Goal: Task Accomplishment & Management: Manage account settings

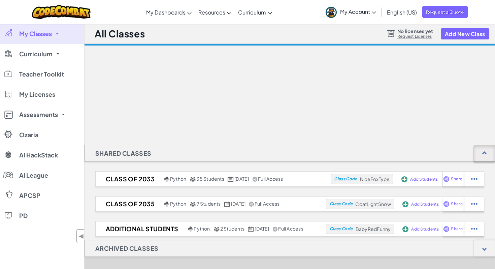
click at [488, 155] on div at bounding box center [484, 153] width 21 height 16
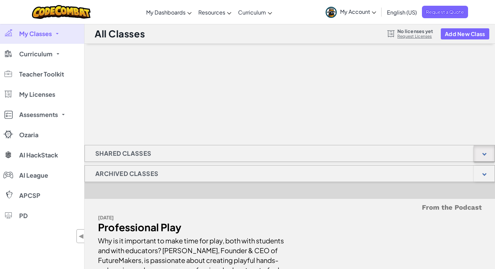
click at [485, 154] on div at bounding box center [485, 153] width 4 height 4
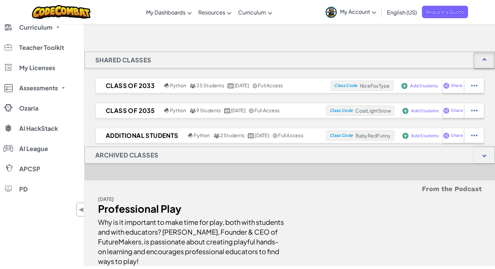
scroll to position [95, 0]
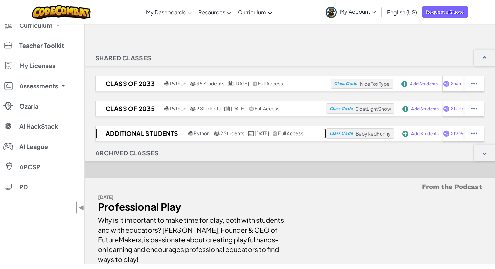
click at [139, 134] on h2 "Additional Students" at bounding box center [141, 133] width 91 height 10
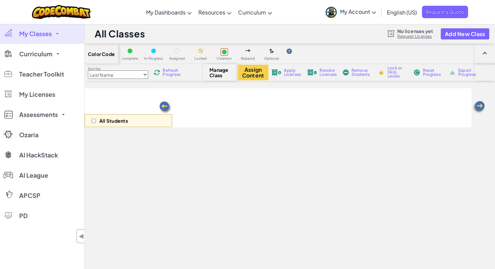
select select "560f1a9f22961295f9427742"
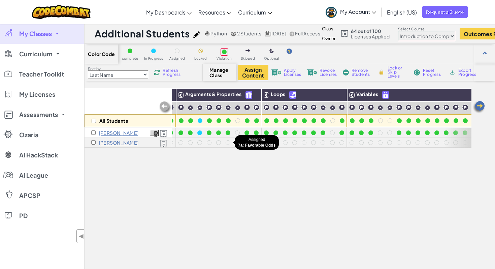
scroll to position [0, 62]
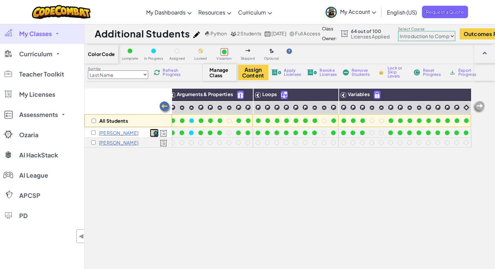
click at [155, 133] on img at bounding box center [154, 133] width 9 height 7
click at [485, 108] on img at bounding box center [478, 106] width 13 height 13
click at [480, 106] on img at bounding box center [478, 106] width 13 height 13
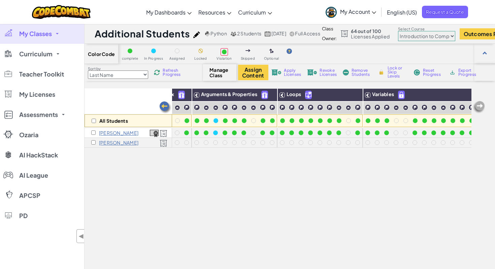
scroll to position [0, 0]
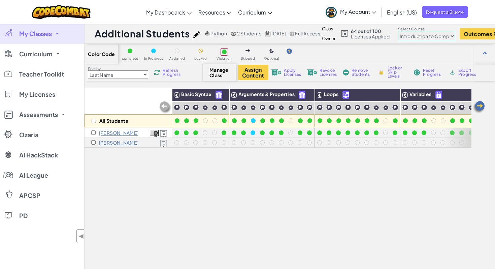
click at [164, 134] on img at bounding box center [164, 133] width 8 height 7
click at [164, 131] on img at bounding box center [164, 133] width 8 height 7
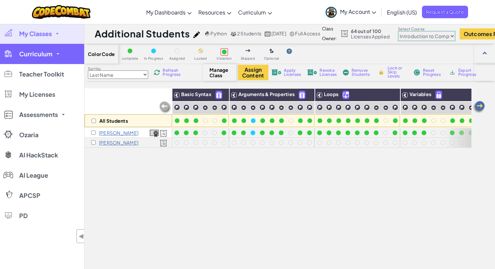
click at [58, 56] on link "Curriculum" at bounding box center [42, 54] width 84 height 20
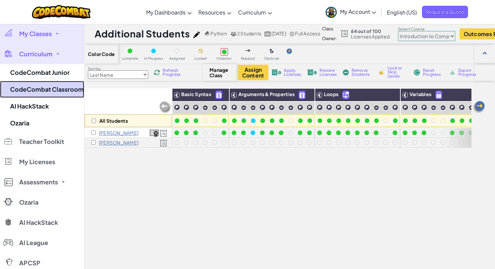
click at [51, 86] on link "CodeCombat Classroom" at bounding box center [42, 89] width 84 height 17
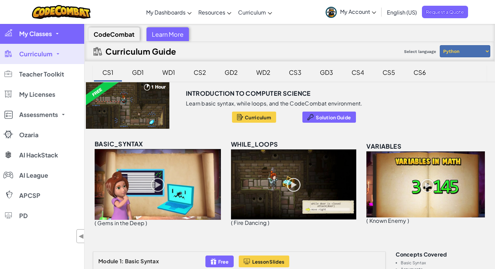
click at [59, 28] on link "My Classes" at bounding box center [42, 34] width 84 height 20
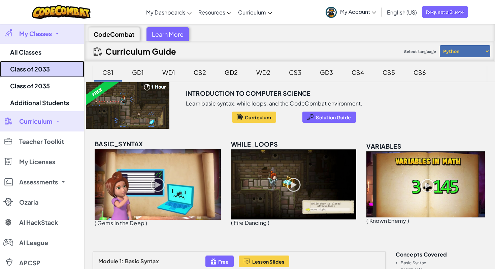
click at [38, 70] on link "Class of 2033" at bounding box center [42, 69] width 84 height 17
select select "560f1a9f22961295f9427742"
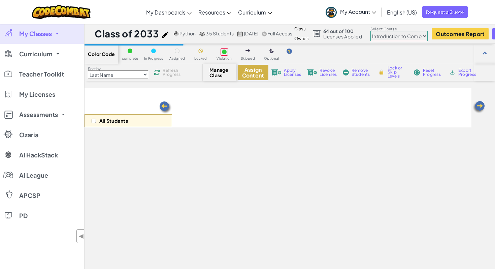
click at [248, 76] on button "Assign Content" at bounding box center [253, 73] width 30 height 16
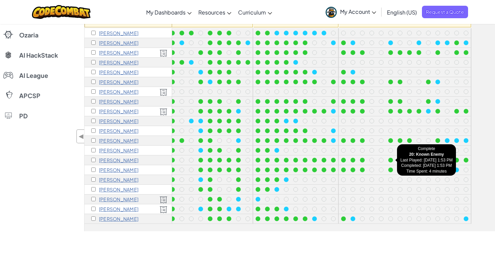
scroll to position [63, 0]
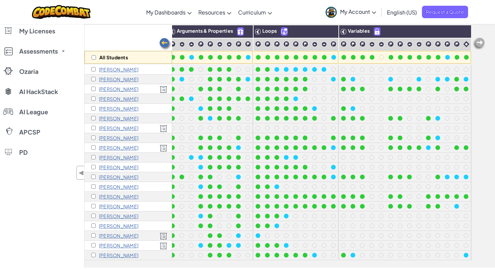
click at [163, 148] on img at bounding box center [164, 148] width 8 height 7
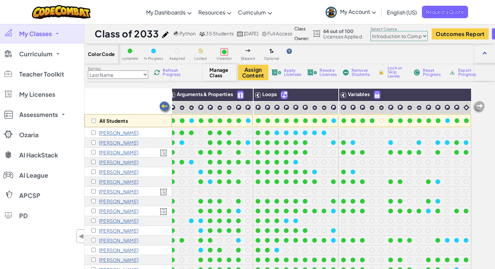
scroll to position [1, 0]
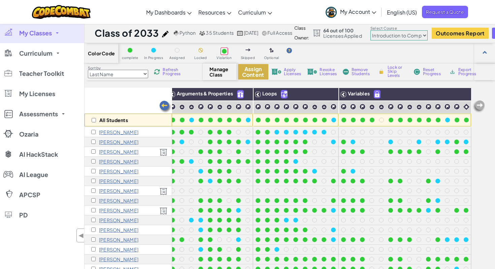
click at [252, 75] on button "Assign Content" at bounding box center [253, 72] width 30 height 16
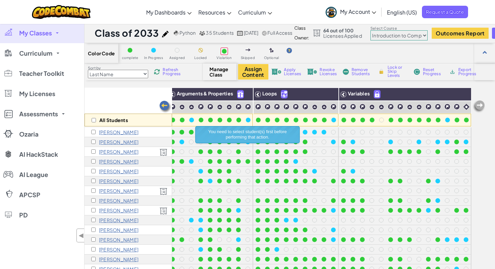
click at [132, 132] on p "[PERSON_NAME]" at bounding box center [118, 131] width 39 height 5
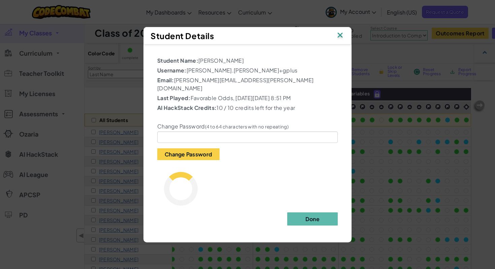
click at [342, 40] on img at bounding box center [340, 36] width 9 height 10
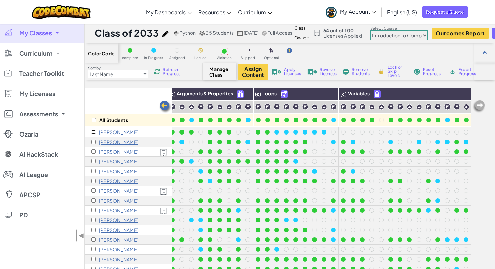
click at [93, 131] on input "checkbox" at bounding box center [93, 132] width 4 height 4
checkbox input "true"
click at [249, 74] on button "Assign Content" at bounding box center [253, 72] width 30 height 16
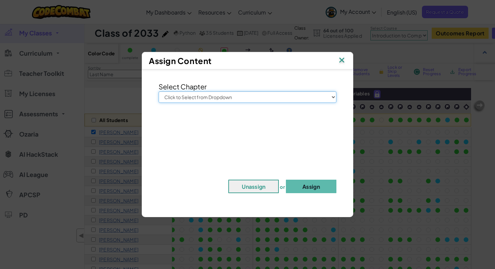
click at [241, 98] on select "Click to Select from Dropdown Junior Introduction to Computer Science Game Deve…" at bounding box center [248, 96] width 178 height 11
click at [340, 61] on img at bounding box center [342, 61] width 9 height 10
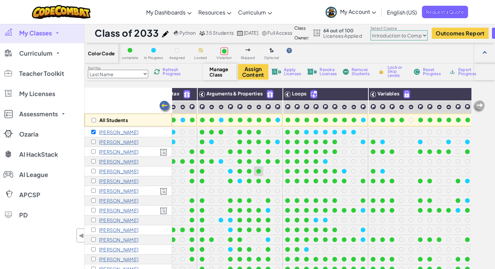
scroll to position [0, 0]
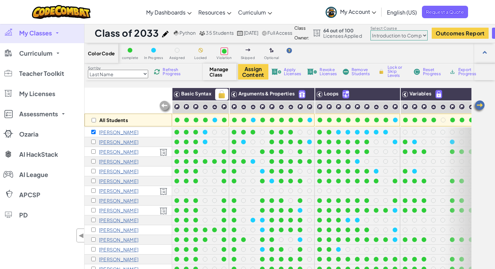
click at [190, 94] on span "Basic Syntax" at bounding box center [196, 93] width 30 height 6
click at [253, 100] on div "Arguments & Properties" at bounding box center [272, 94] width 85 height 13
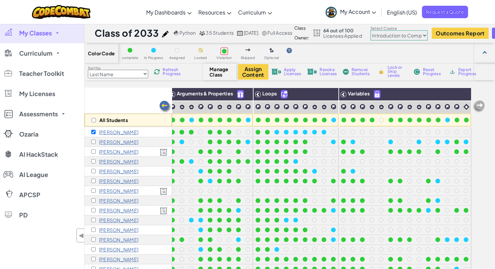
click at [468, 73] on span "Export Progress" at bounding box center [469, 72] width 21 height 8
click at [428, 39] on select "Junior Introduction to Computer Science Game Development 1 Web Development 1 Co…" at bounding box center [399, 35] width 57 height 10
click at [408, 36] on select "Junior Introduction to Computer Science Game Development 1 Web Development 1 Co…" at bounding box center [399, 35] width 57 height 10
click at [387, 30] on select "Junior Introduction to Computer Science Game Development 1 Web Development 1 Co…" at bounding box center [399, 35] width 57 height 10
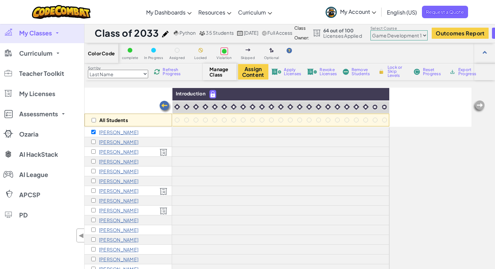
scroll to position [0, 0]
click at [414, 35] on select "Junior Introduction to Computer Science Game Development 1 Web Development 1 Co…" at bounding box center [399, 35] width 57 height 10
select select "5789587aad86a6efb573701f"
click at [387, 30] on select "Junior Introduction to Computer Science Game Development 1 Web Development 1 Co…" at bounding box center [399, 35] width 57 height 10
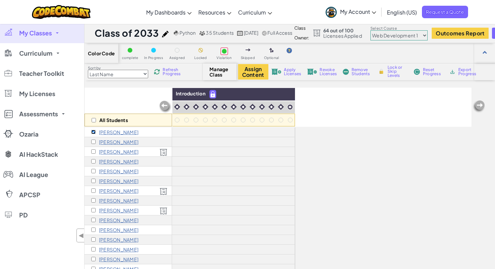
click at [93, 130] on input "checkbox" at bounding box center [93, 132] width 4 height 4
click at [93, 132] on input "checkbox" at bounding box center [93, 132] width 4 height 4
checkbox input "false"
click at [397, 37] on select "Junior Introduction to Computer Science Game Development 1 Web Development 1 Co…" at bounding box center [399, 35] width 57 height 10
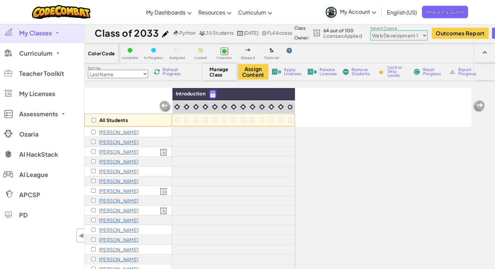
select select "5632661322961295f9428638"
click at [387, 30] on select "Junior Introduction to Computer Science Game Development 1 Web Development 1 Co…" at bounding box center [399, 35] width 57 height 10
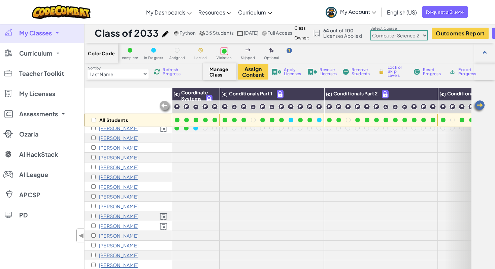
scroll to position [146, 0]
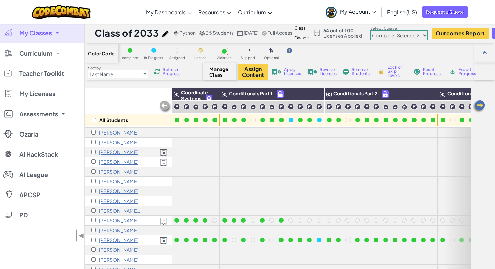
click at [401, 35] on select "Junior Introduction to Computer Science Game Development 1 Web Development 1 Co…" at bounding box center [399, 35] width 57 height 10
click at [387, 30] on select "Junior Introduction to Computer Science Game Development 1 Web Development 1 Co…" at bounding box center [399, 35] width 57 height 10
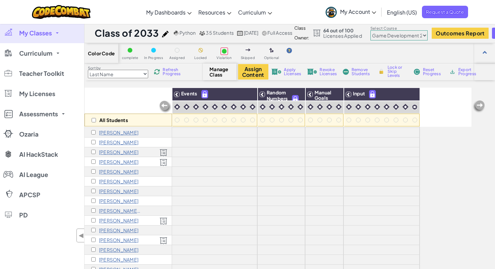
click at [401, 40] on div "Class Owner: 64 out of 100 Licenses Applied Select Course Junior Introduction t…" at bounding box center [412, 33] width 234 height 20
click at [402, 36] on select "Junior Introduction to Computer Science Game Development 1 Web Development 1 Co…" at bounding box center [399, 35] width 57 height 10
click at [387, 30] on select "Junior Introduction to Computer Science Game Development 1 Web Development 1 Co…" at bounding box center [399, 35] width 57 height 10
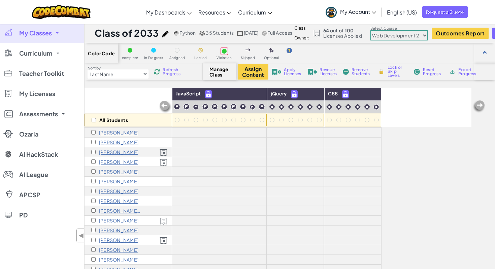
click at [404, 38] on select "Junior Introduction to Computer Science Game Development 1 Web Development 1 Co…" at bounding box center [399, 35] width 57 height 10
click at [387, 30] on select "Junior Introduction to Computer Science Game Development 1 Web Development 1 Co…" at bounding box center [399, 35] width 57 height 10
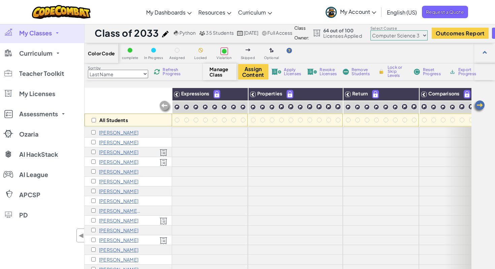
click at [409, 38] on select "Junior Introduction to Computer Science Game Development 1 Web Development 1 Co…" at bounding box center [399, 35] width 57 height 10
click at [387, 30] on select "Junior Introduction to Computer Science Game Development 1 Web Development 1 Co…" at bounding box center [399, 35] width 57 height 10
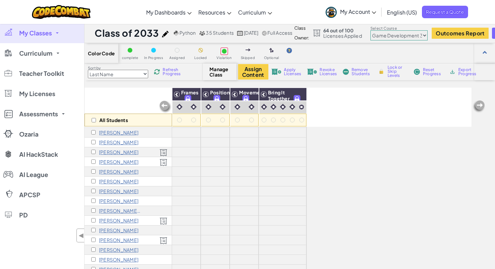
click at [414, 37] on select "Junior Introduction to Computer Science Game Development 1 Web Development 1 Co…" at bounding box center [399, 35] width 57 height 10
click at [387, 30] on select "Junior Introduction to Computer Science Game Development 1 Web Development 1 Co…" at bounding box center [399, 35] width 57 height 10
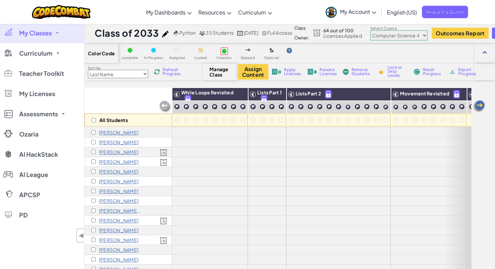
click at [420, 35] on select "Junior Introduction to Computer Science Game Development 1 Web Development 1 Co…" at bounding box center [399, 35] width 57 height 10
click at [387, 30] on select "Junior Introduction to Computer Science Game Development 1 Web Development 1 Co…" at bounding box center [399, 35] width 57 height 10
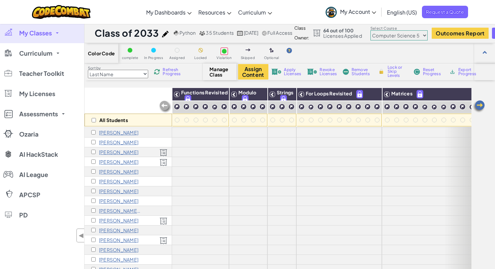
click at [420, 39] on select "Junior Introduction to Computer Science Game Development 1 Web Development 1 Co…" at bounding box center [399, 35] width 57 height 10
click at [387, 30] on select "Junior Introduction to Computer Science Game Development 1 Web Development 1 Co…" at bounding box center [399, 35] width 57 height 10
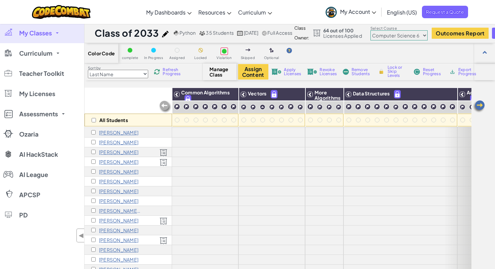
click at [420, 38] on select "Junior Introduction to Computer Science Game Development 1 Web Development 1 Co…" at bounding box center [399, 35] width 57 height 10
click at [387, 30] on select "Junior Introduction to Computer Science Game Development 1 Web Development 1 Co…" at bounding box center [399, 35] width 57 height 10
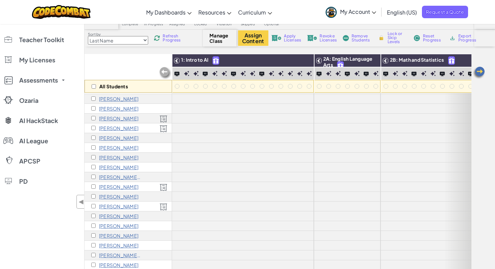
scroll to position [0, 0]
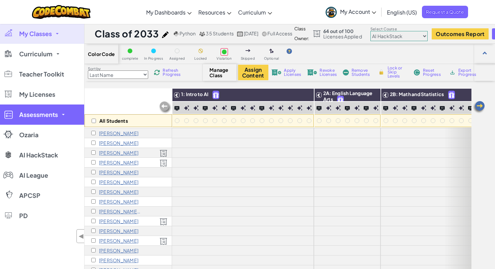
click at [60, 114] on link "Assessments" at bounding box center [42, 114] width 84 height 20
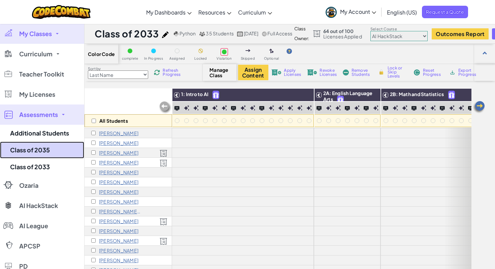
click at [37, 149] on link "Class of 2035" at bounding box center [42, 150] width 84 height 17
select select "560f1a9f22961295f9427742"
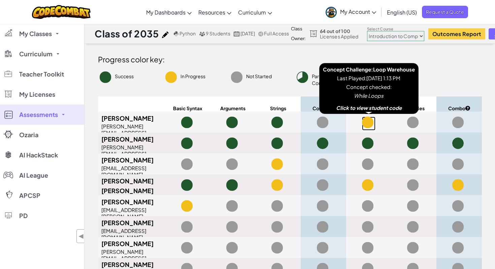
click at [370, 122] on span at bounding box center [367, 122] width 11 height 11
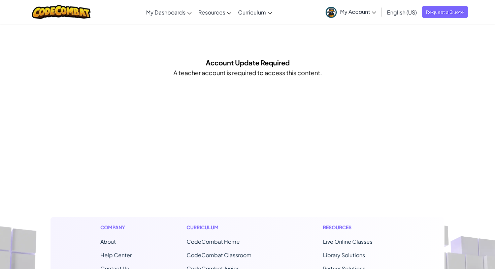
click at [367, 12] on span "My Account" at bounding box center [358, 11] width 36 height 7
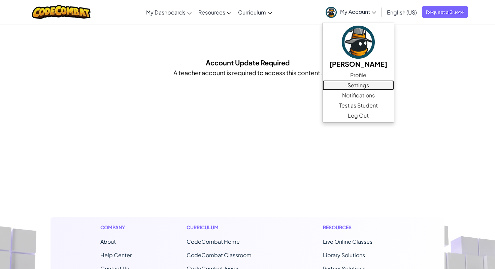
click at [364, 84] on link "Settings" at bounding box center [358, 85] width 71 height 10
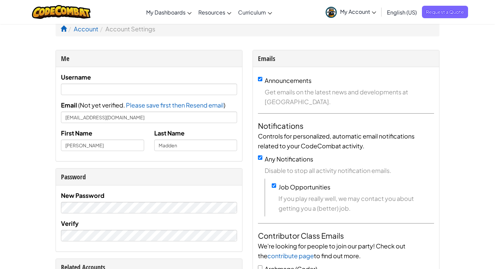
scroll to position [4, 0]
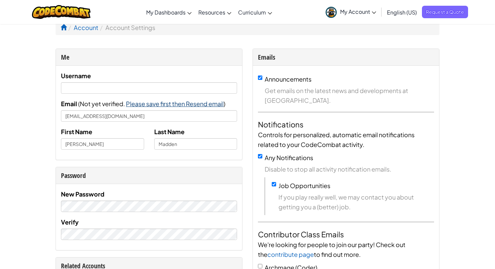
click at [201, 106] on span "Please save first then Resend email" at bounding box center [175, 104] width 98 height 8
